Goal: Task Accomplishment & Management: Use online tool/utility

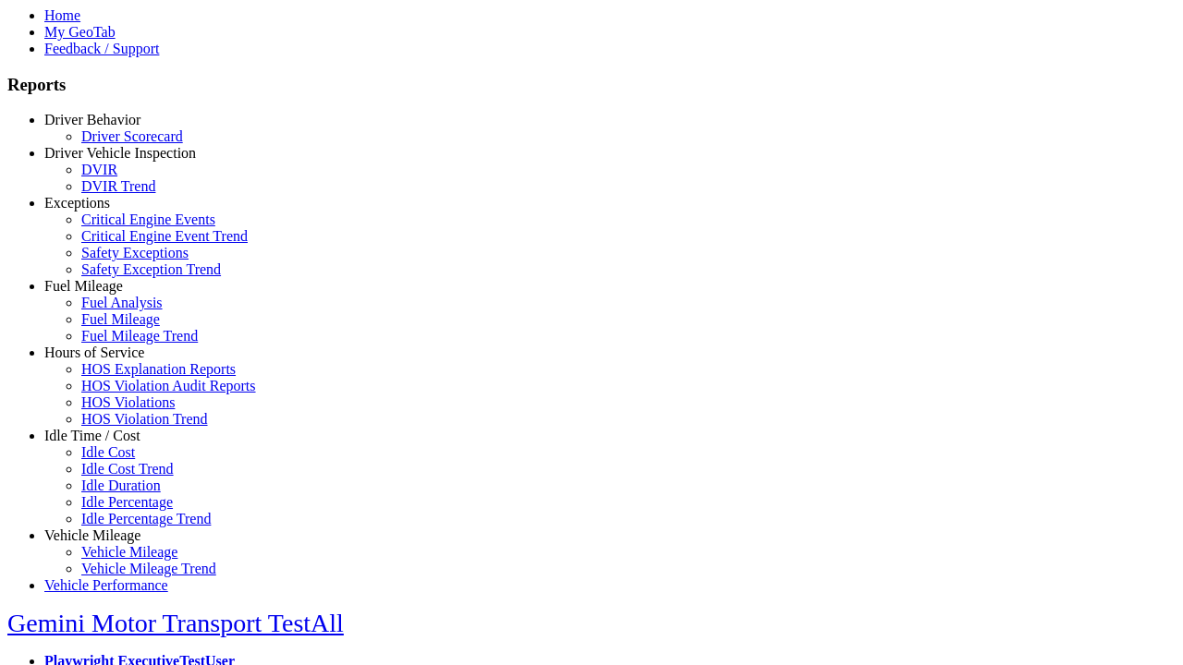
click at [106, 528] on link "Vehicle Mileage" at bounding box center [92, 536] width 96 height 16
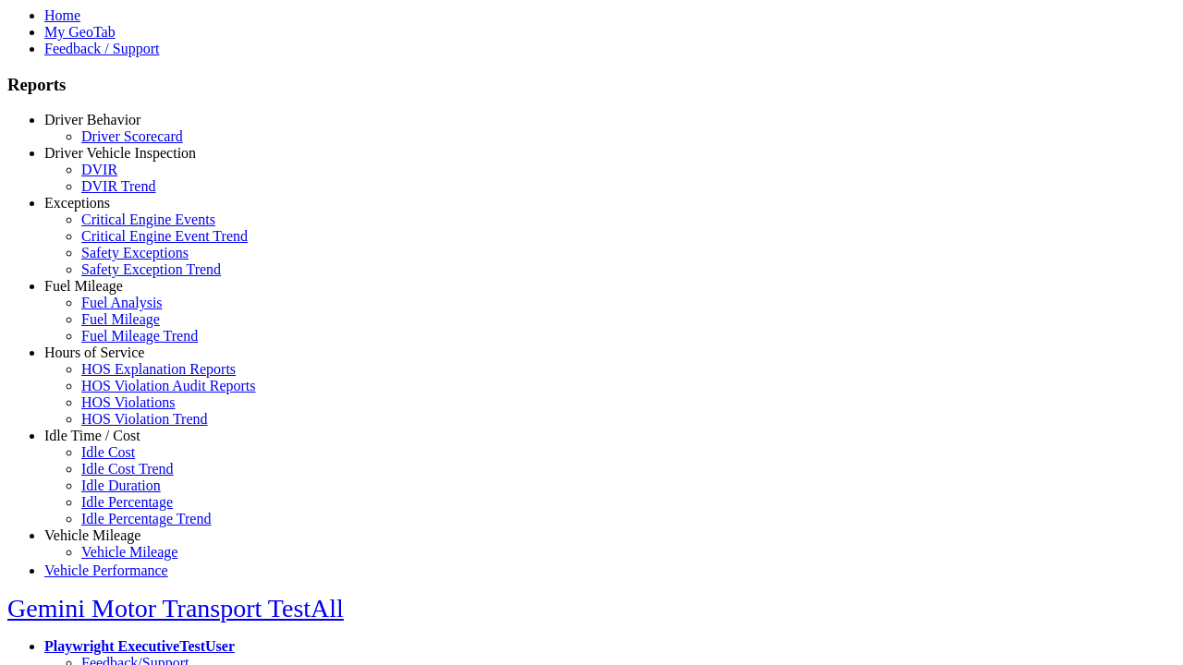
click at [120, 551] on link "Vehicle Mileage" at bounding box center [129, 552] width 96 height 16
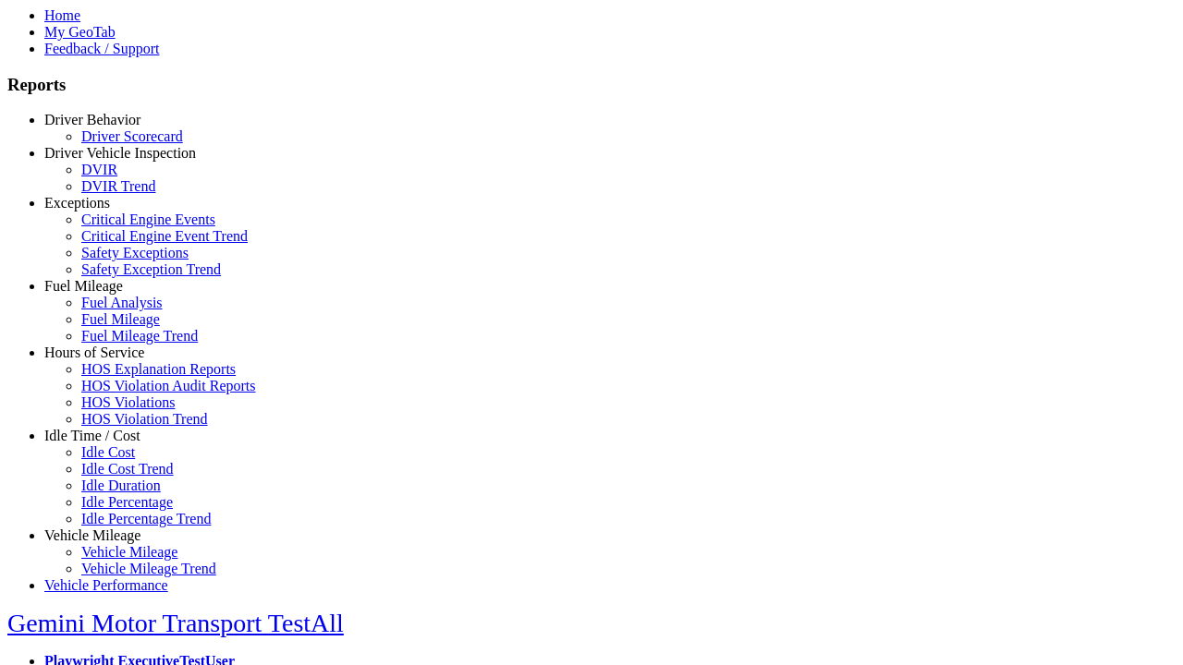
select select
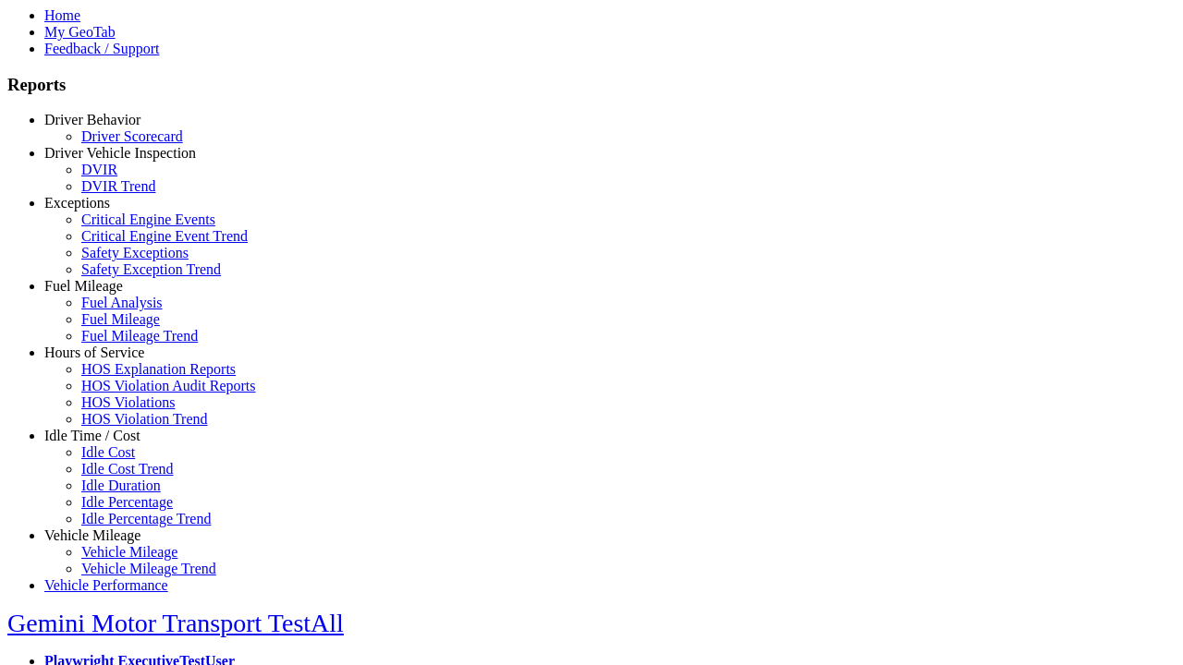
select select
